Goal: Obtain resource: Obtain resource

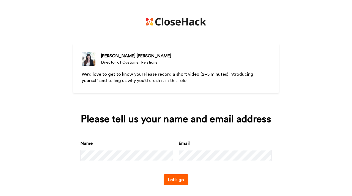
click at [164, 174] on button "Let's go" at bounding box center [176, 179] width 25 height 11
